Goal: Task Accomplishment & Management: Use online tool/utility

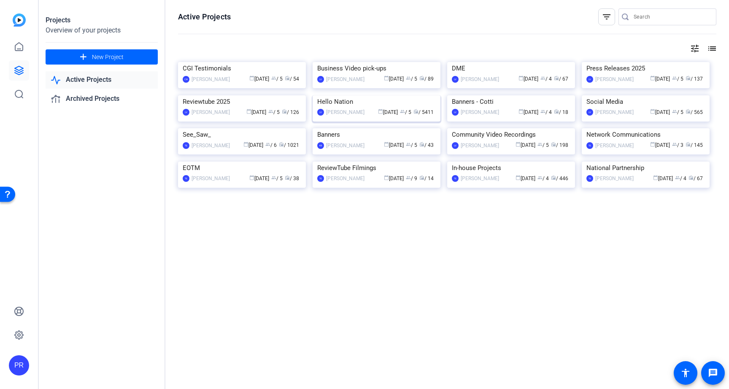
click at [351, 95] on img at bounding box center [377, 95] width 128 height 0
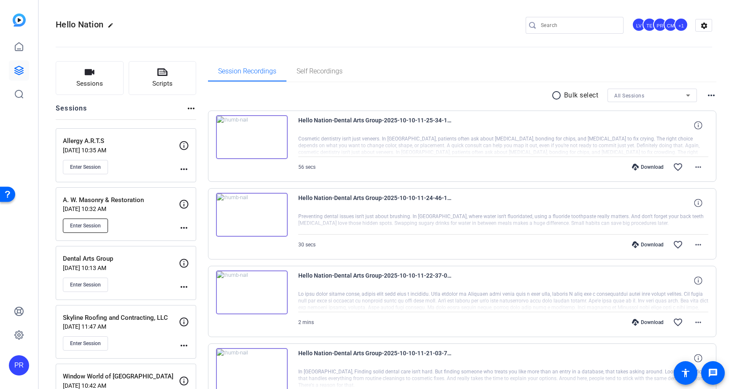
click at [83, 222] on span "Enter Session" at bounding box center [85, 225] width 31 height 7
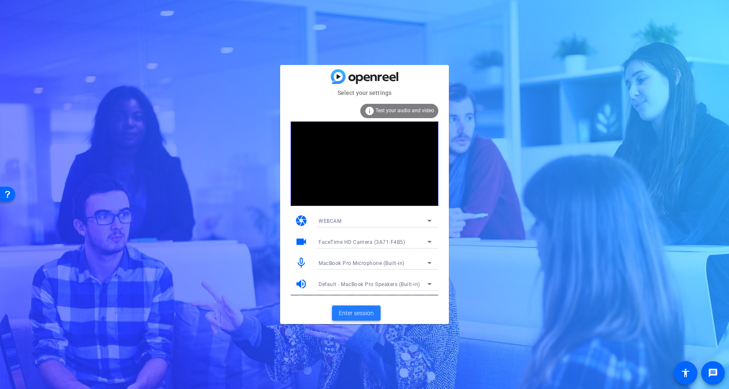
click at [355, 310] on span "Enter session" at bounding box center [356, 313] width 35 height 9
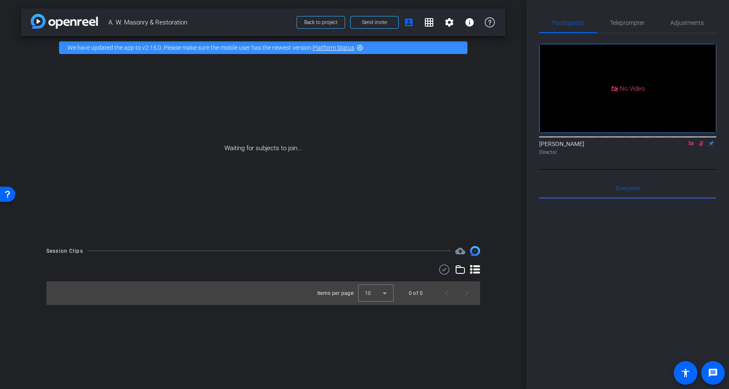
click at [691, 146] on icon at bounding box center [691, 143] width 7 height 6
click at [690, 146] on icon at bounding box center [691, 143] width 5 height 5
click at [637, 25] on span "Teleprompter" at bounding box center [627, 23] width 35 height 6
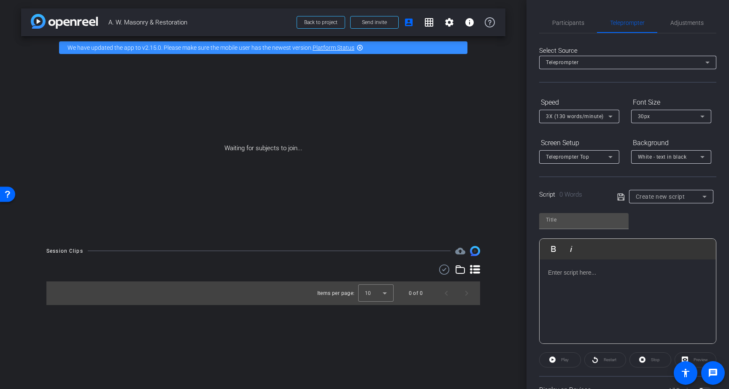
click at [578, 269] on p at bounding box center [627, 272] width 159 height 9
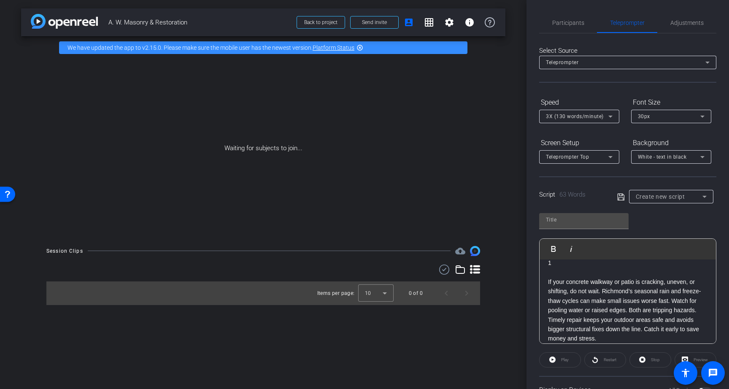
click at [551, 273] on p at bounding box center [627, 272] width 159 height 9
click at [146, 19] on span "A. W. Masonry & Restoration" at bounding box center [199, 22] width 183 height 17
copy div "A. W. Masonry & Restoration Back to project Send invite account_box grid_on set…"
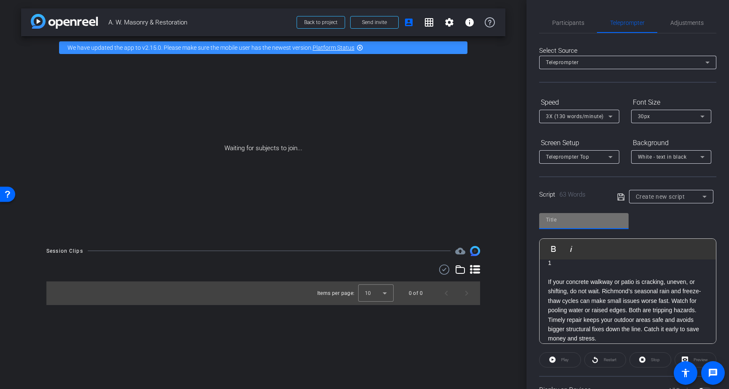
click at [598, 219] on input "text" at bounding box center [584, 220] width 76 height 10
paste input "A. W. Masonry & Restoration"
type input "A. W. Masonry & Restoration"
click at [588, 275] on p at bounding box center [627, 272] width 159 height 9
click at [573, 116] on span "3X (130 words/minute)" at bounding box center [575, 116] width 58 height 6
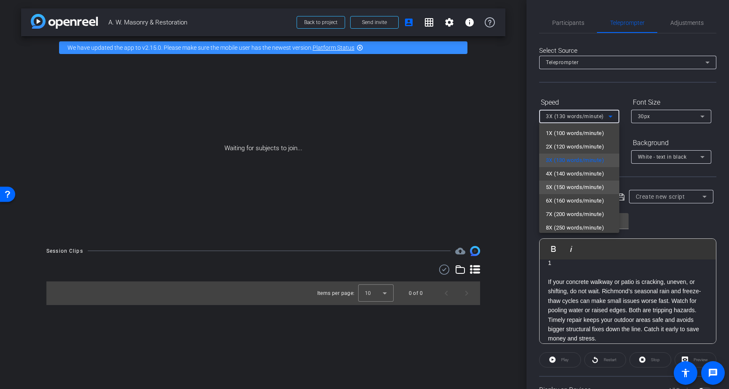
click at [571, 182] on span "5X (150 words/minute)" at bounding box center [575, 187] width 58 height 10
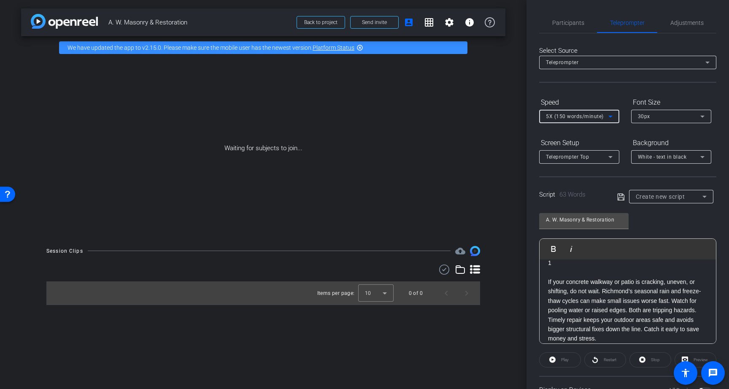
click at [648, 106] on div "Font Size" at bounding box center [671, 102] width 80 height 14
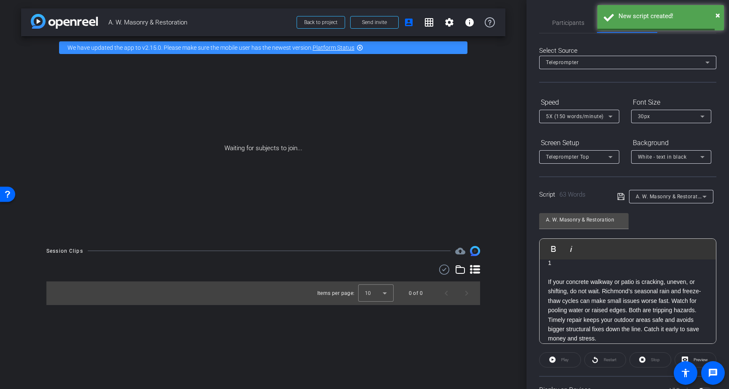
click at [647, 116] on span "30px" at bounding box center [644, 116] width 12 height 6
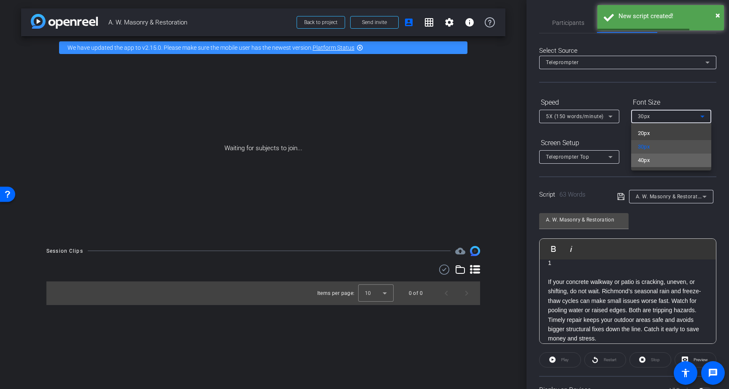
click at [648, 158] on span "40px" at bounding box center [644, 160] width 12 height 10
click at [591, 156] on div "Teleprompter Top" at bounding box center [577, 156] width 62 height 11
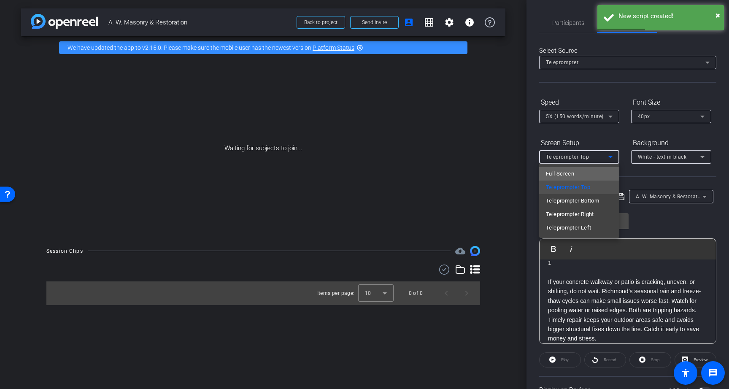
click at [589, 172] on mat-option "Full Screen" at bounding box center [579, 173] width 80 height 13
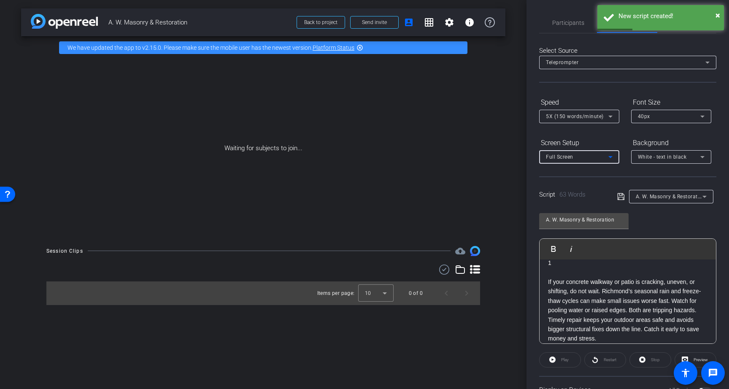
click at [662, 160] on div "White - text in black" at bounding box center [669, 156] width 62 height 11
click at [661, 189] on div "Black - text in white" at bounding box center [663, 190] width 50 height 10
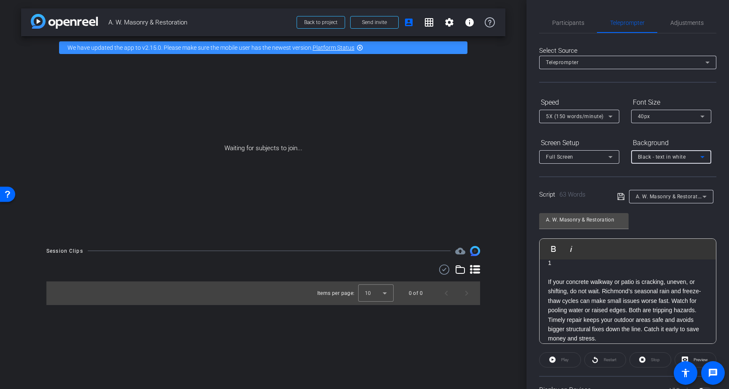
click at [659, 214] on div "A. W. Masonry & Restoration Play Play from this location Play Selected Play and…" at bounding box center [627, 275] width 177 height 137
click at [615, 292] on p "If your concrete walkway or patio is cracking, uneven, or shifting, do not wait…" at bounding box center [627, 310] width 159 height 66
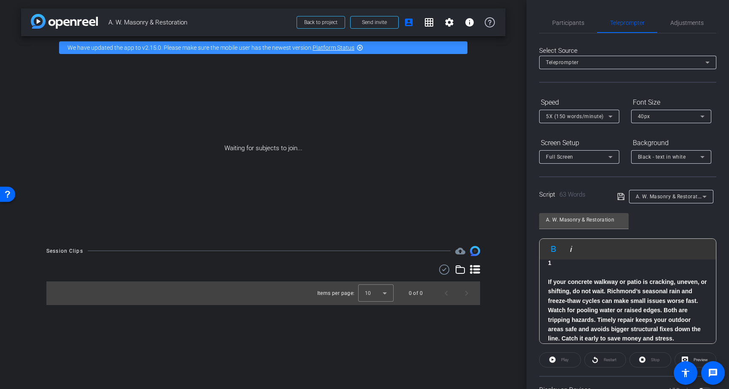
scroll to position [36, 0]
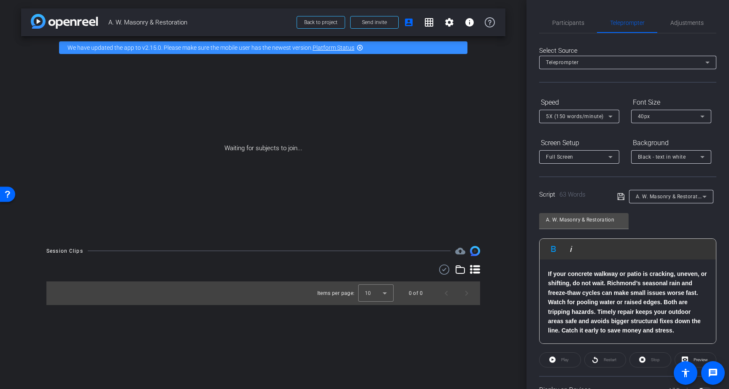
click at [620, 198] on icon at bounding box center [621, 197] width 8 height 10
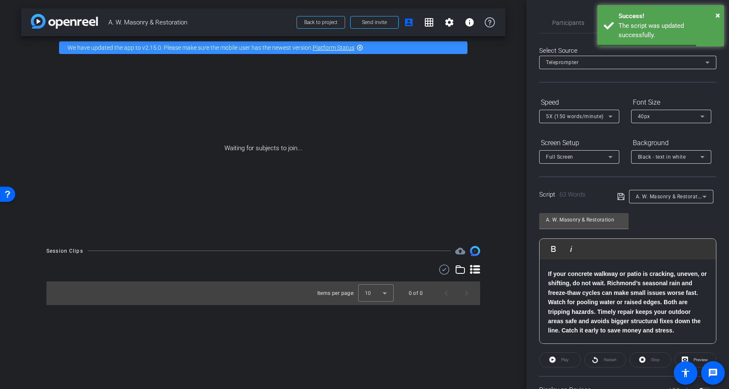
click at [676, 334] on p "If your concrete walkway or patio is cracking, uneven, or shifting, do not wait…" at bounding box center [627, 302] width 159 height 66
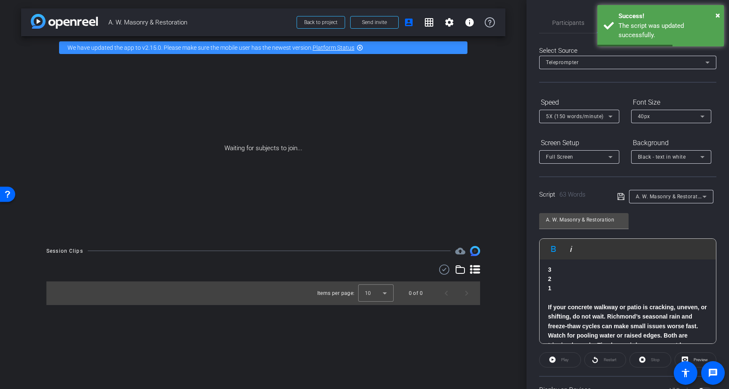
scroll to position [0, 0]
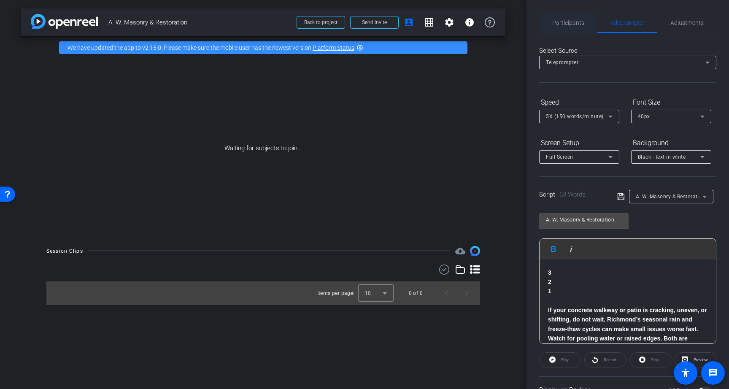
click at [574, 20] on span "Participants" at bounding box center [568, 23] width 32 height 6
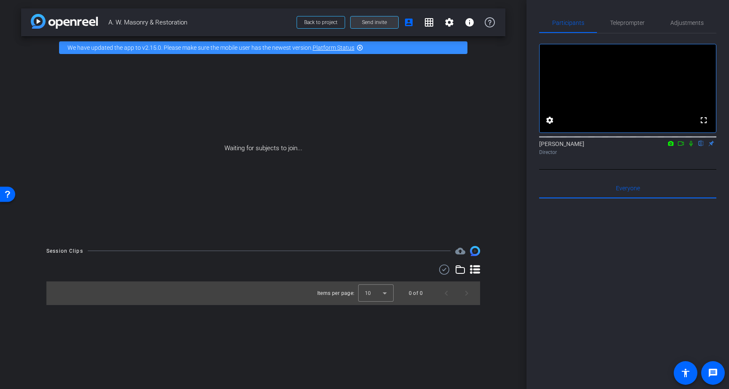
click at [377, 21] on span "Send invite" at bounding box center [374, 22] width 25 height 7
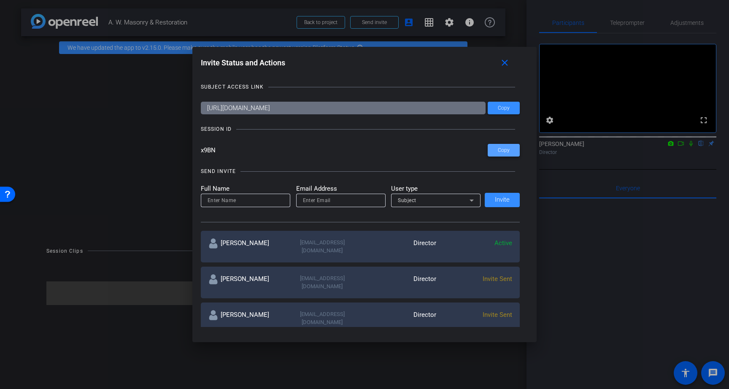
click at [505, 150] on span "Copy" at bounding box center [504, 150] width 12 height 6
